Goal: Task Accomplishment & Management: Use online tool/utility

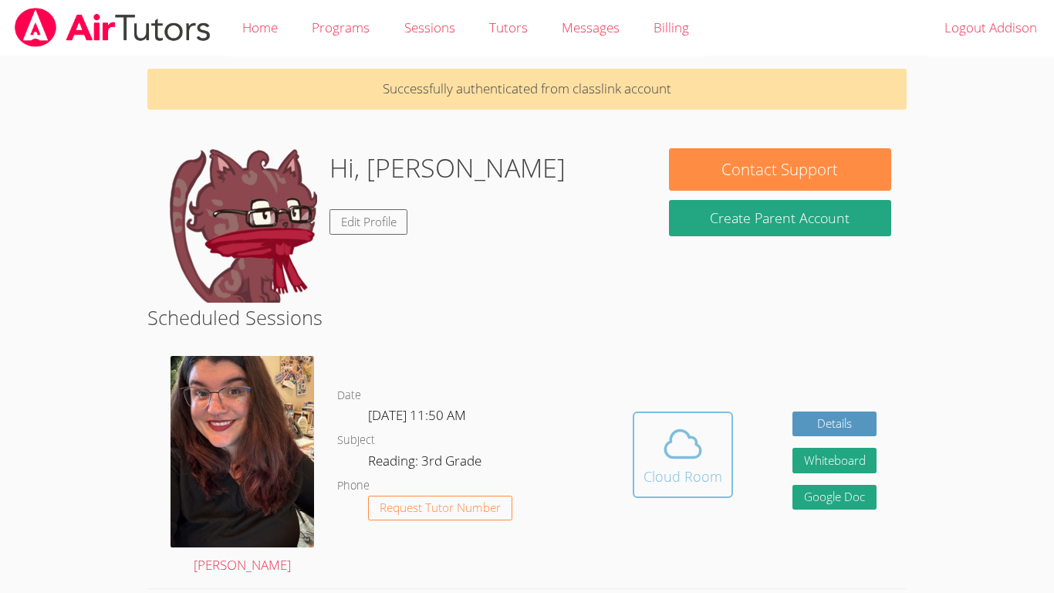
click at [691, 457] on icon at bounding box center [683, 443] width 36 height 27
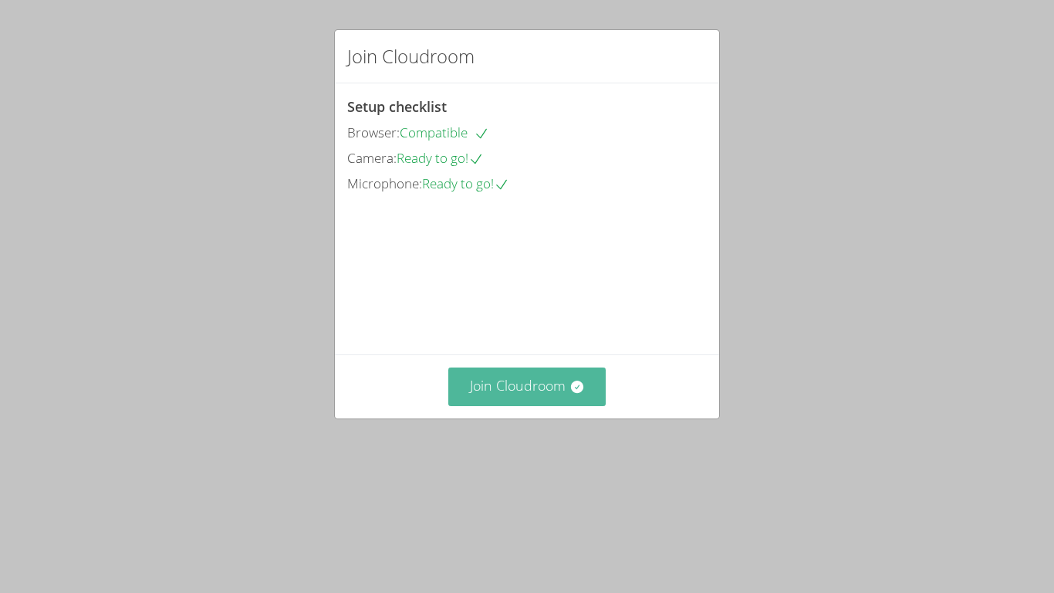
click at [590, 405] on button "Join Cloudroom" at bounding box center [527, 386] width 158 height 38
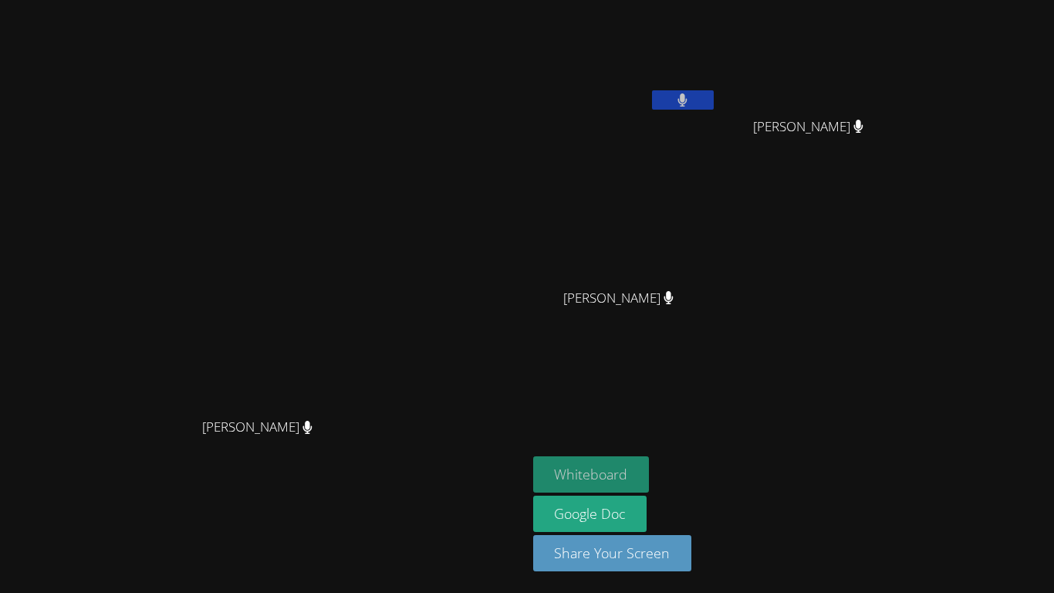
click at [650, 467] on button "Whiteboard" at bounding box center [591, 474] width 117 height 36
